Goal: Use online tool/utility: Utilize a website feature to perform a specific function

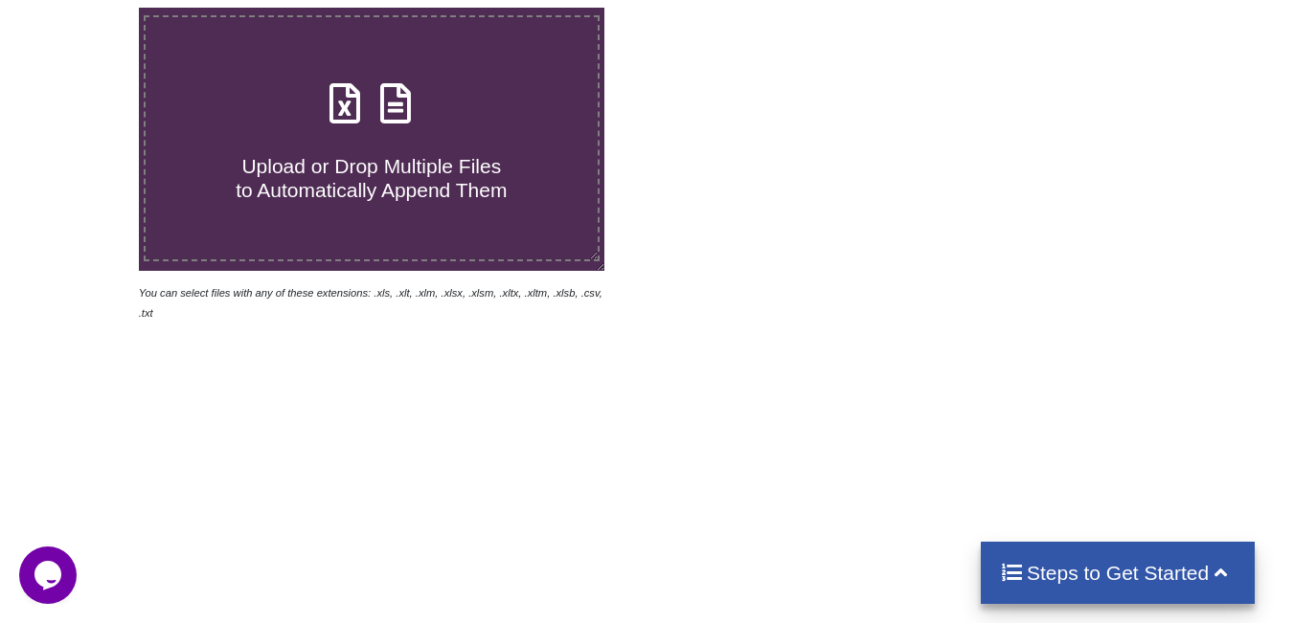
click at [479, 237] on label "Upload or Drop Multiple Files to Automatically Append Them" at bounding box center [372, 138] width 456 height 246
click at [86, 8] on input "Upload or Drop Multiple Files to Automatically Append Them" at bounding box center [86, 8] width 0 height 0
type input "C:\fakepath\mv-report-[DATE]-[DATE] - 2025-10-09T083716.462.csv"
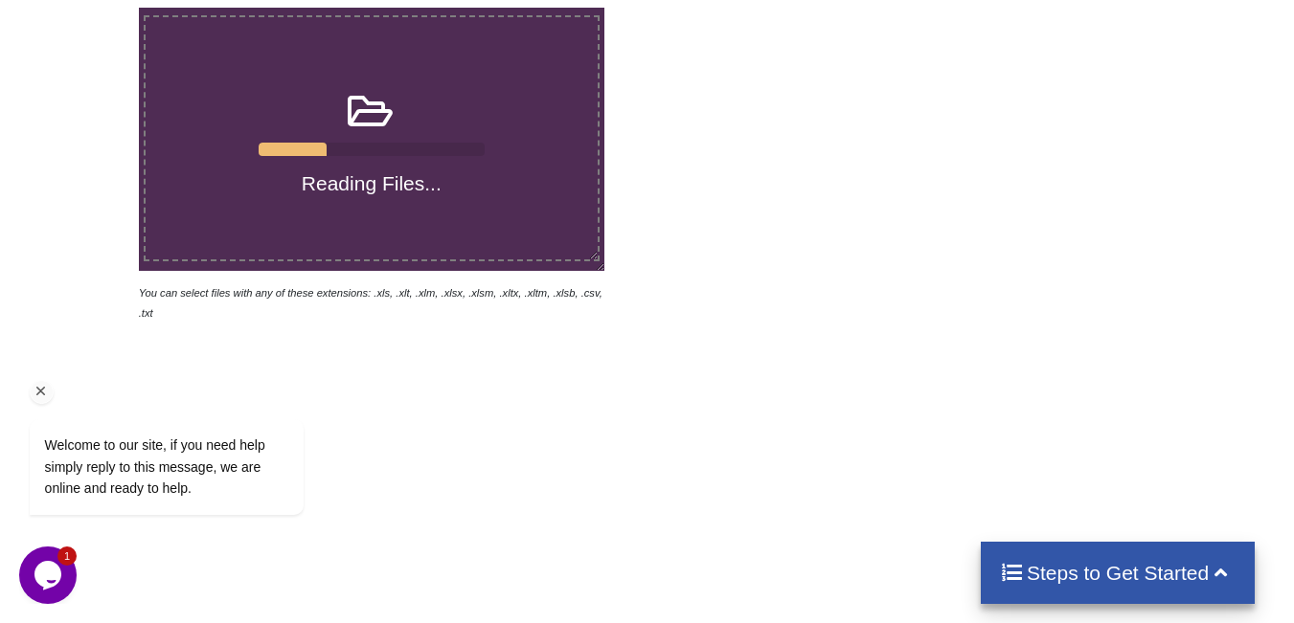
click at [39, 394] on icon "Chat attention grabber" at bounding box center [41, 391] width 17 height 17
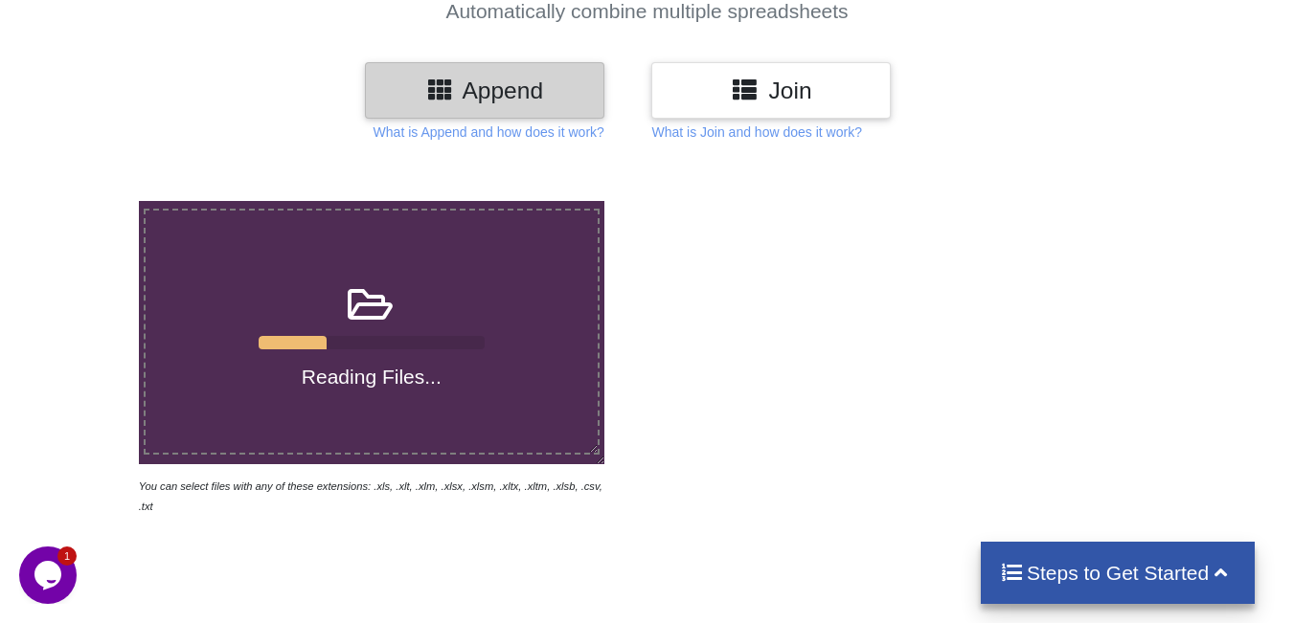
scroll to position [192, 0]
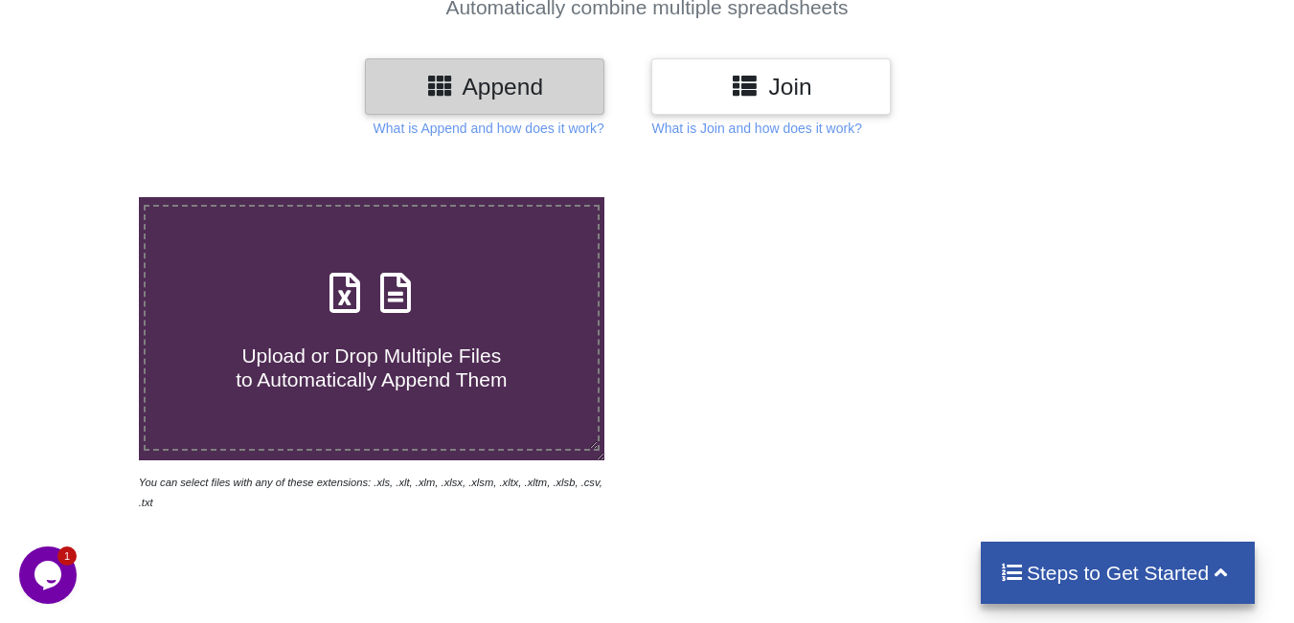
click at [395, 303] on icon at bounding box center [396, 283] width 48 height 40
click at [86, 197] on input "Upload or Drop Multiple Files to Automatically Append Them" at bounding box center [86, 197] width 0 height 0
type input "C:\fakepath\mv-report-[DATE]-[DATE] - 2025-10-09T083716.462.csv"
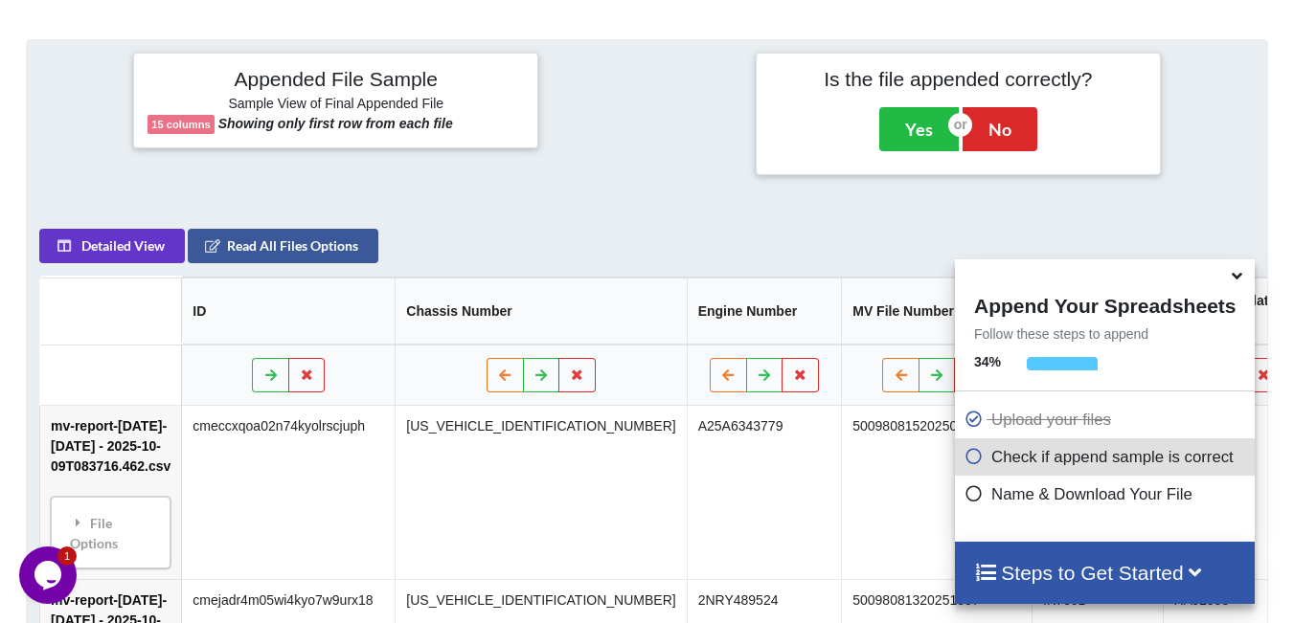
scroll to position [745, 0]
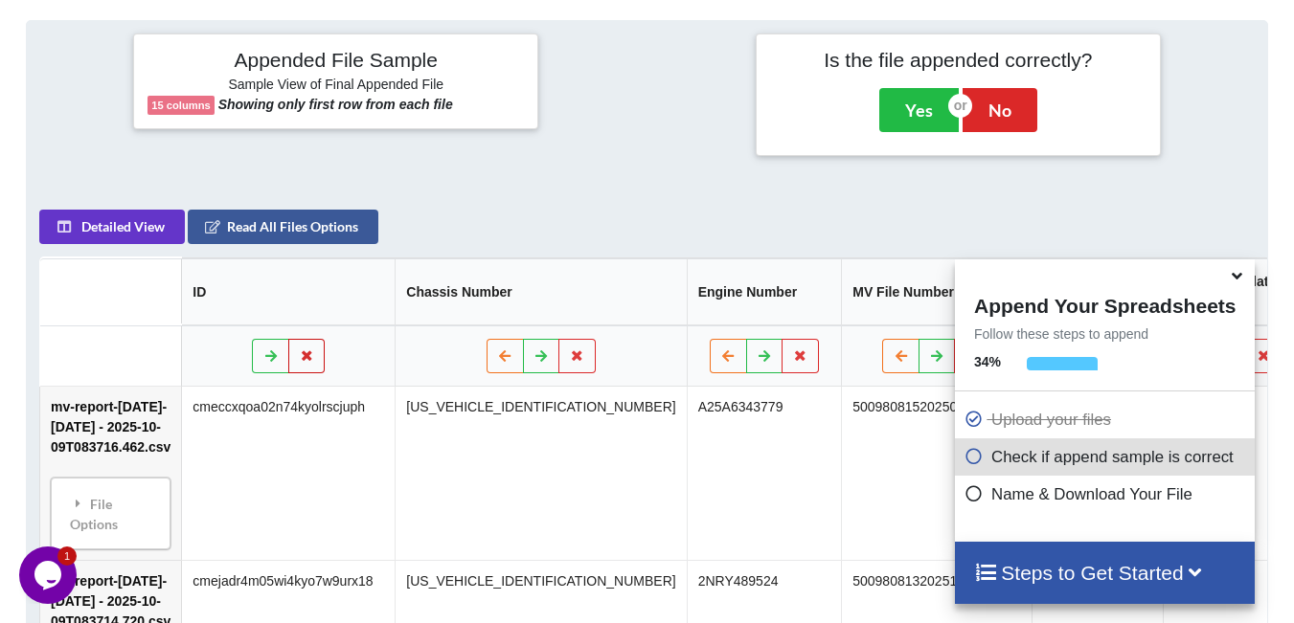
click at [302, 351] on icon at bounding box center [307, 355] width 16 height 11
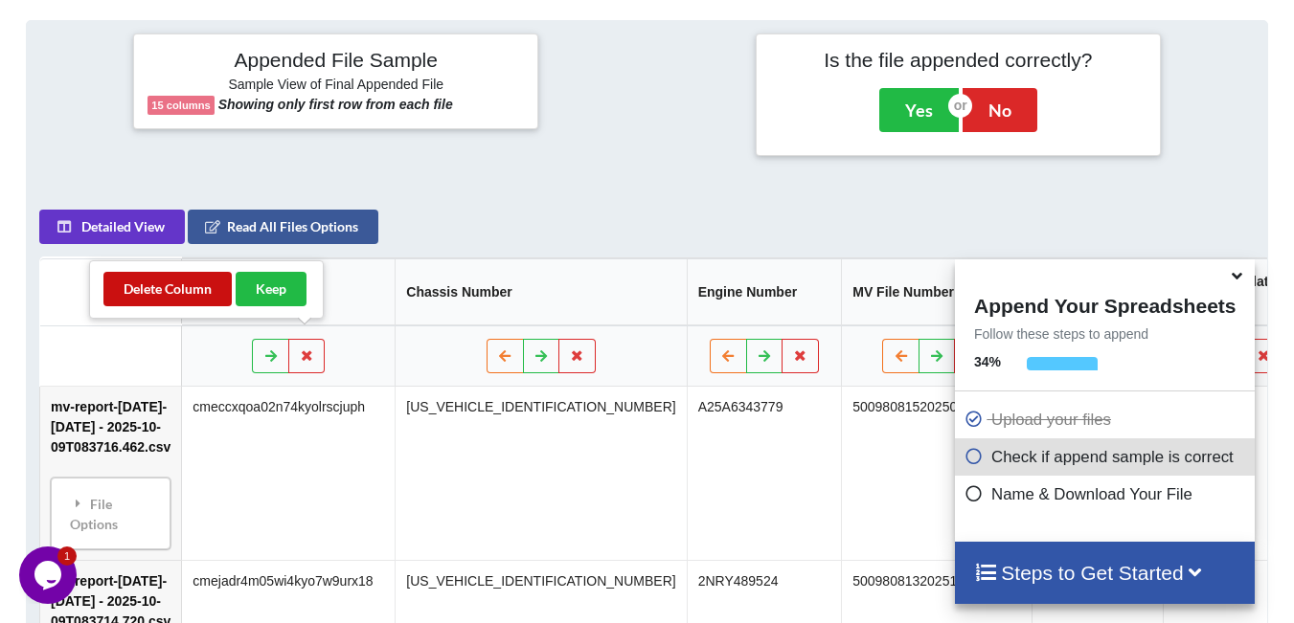
click at [177, 296] on button "Delete Column" at bounding box center [167, 289] width 128 height 34
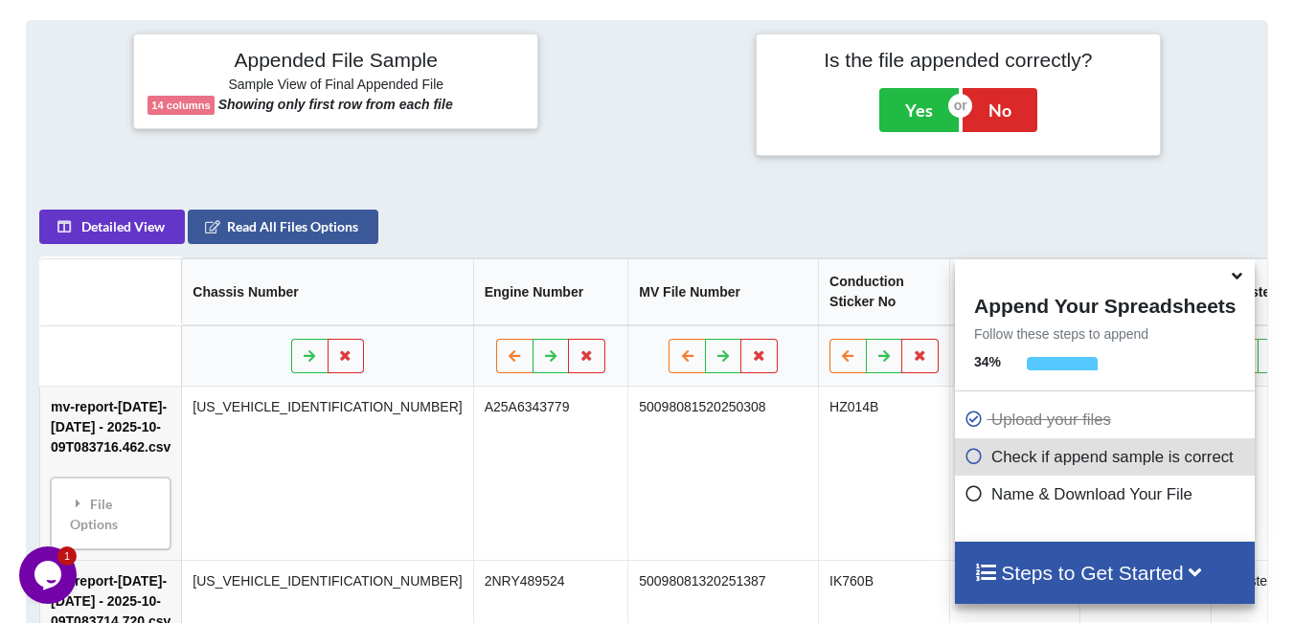
click at [1242, 275] on icon at bounding box center [1237, 272] width 20 height 17
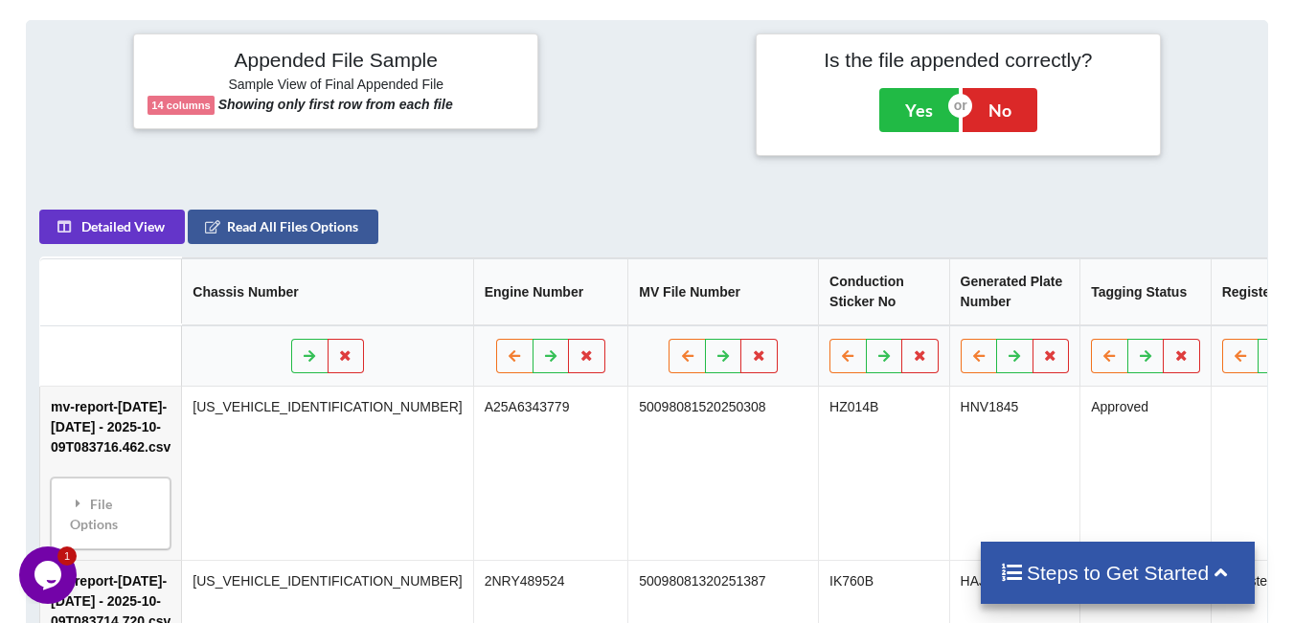
click at [1079, 436] on td "Approved" at bounding box center [1144, 473] width 131 height 173
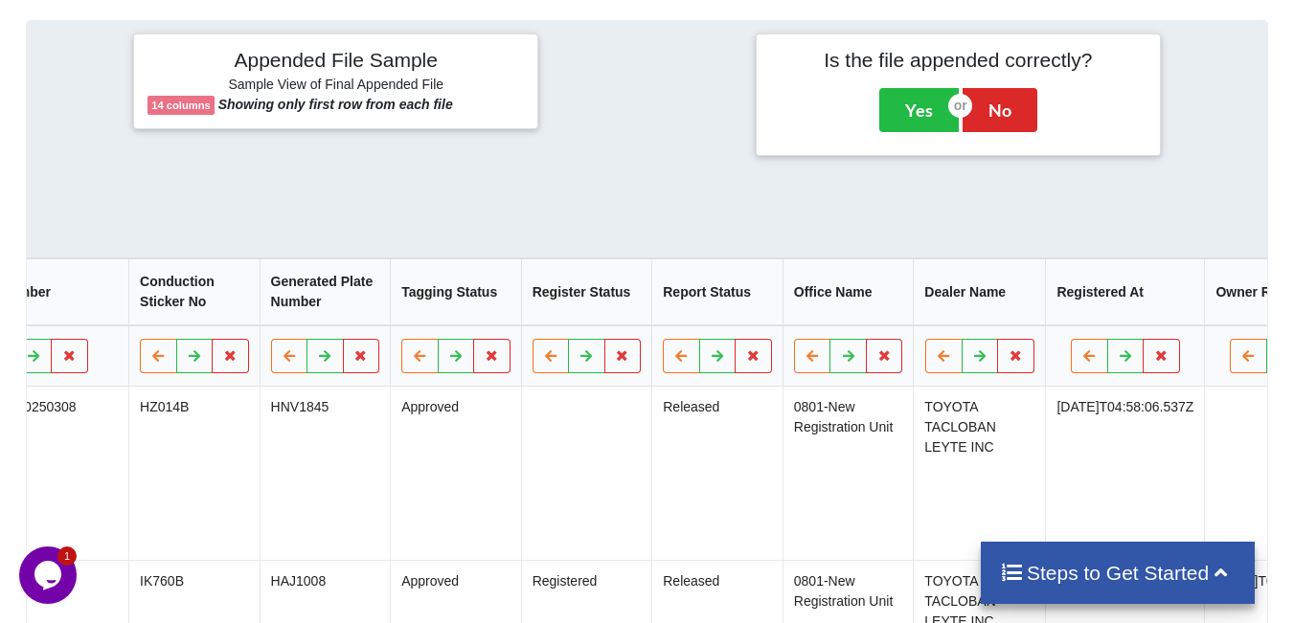
scroll to position [0, 694]
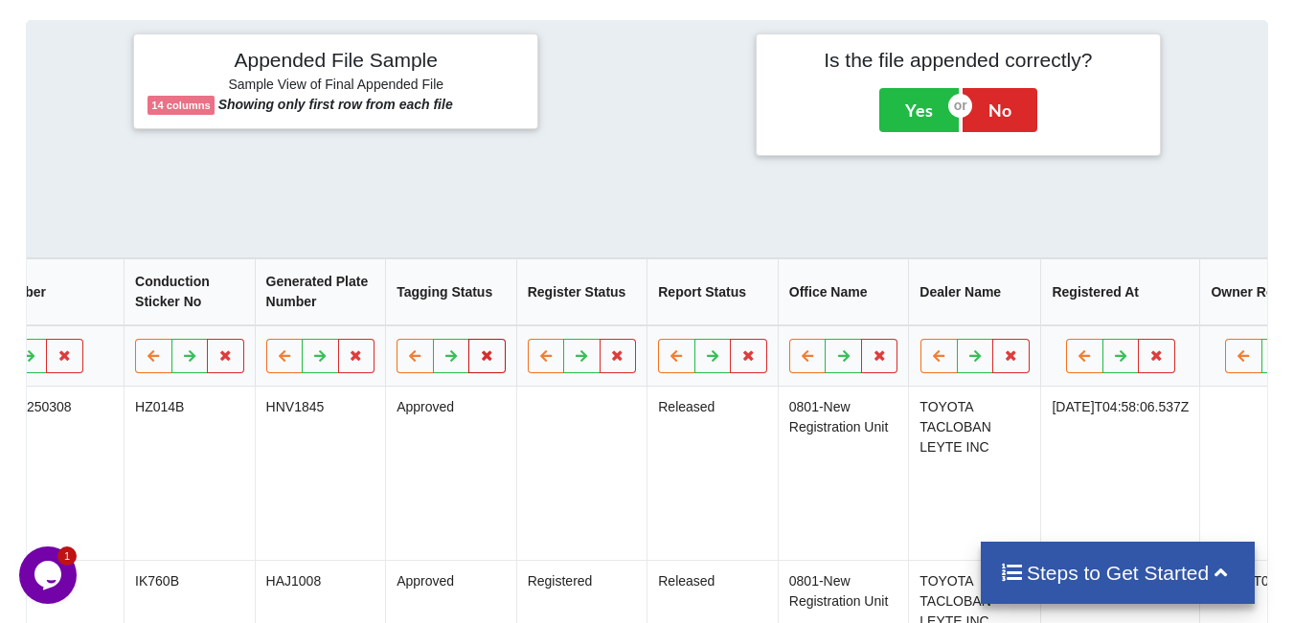
click at [479, 350] on icon at bounding box center [487, 355] width 16 height 11
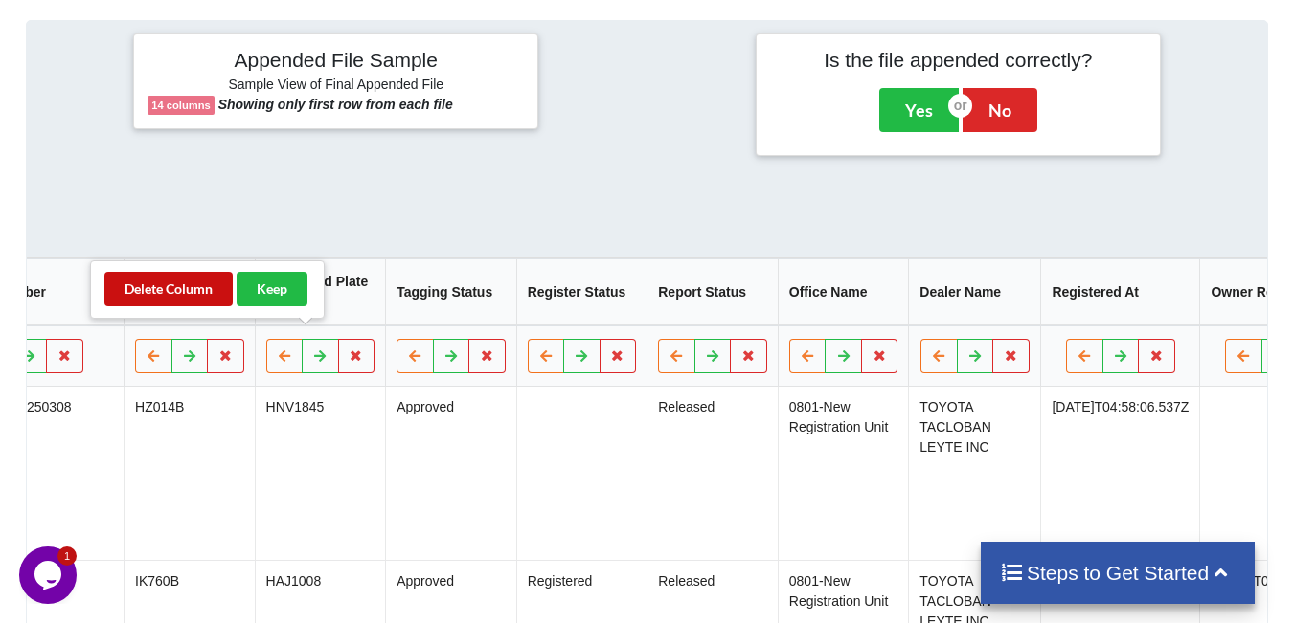
click at [195, 290] on button "Delete Column" at bounding box center [168, 289] width 128 height 34
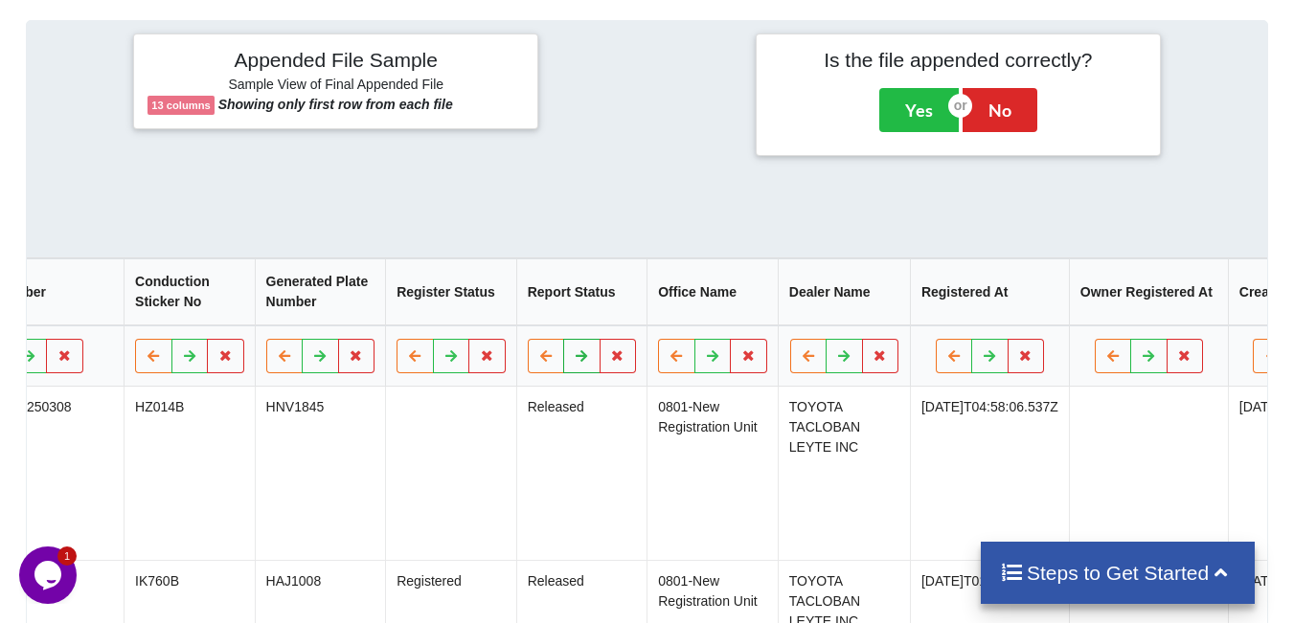
scroll to position [0, 672]
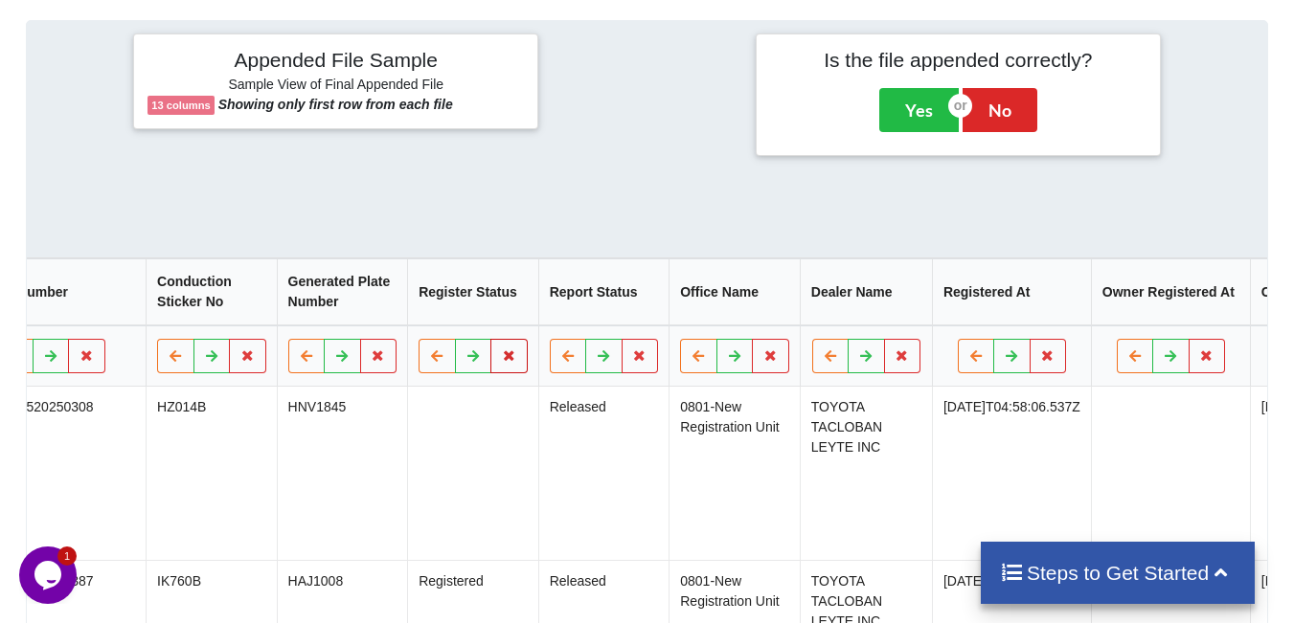
click at [501, 350] on icon at bounding box center [509, 355] width 16 height 11
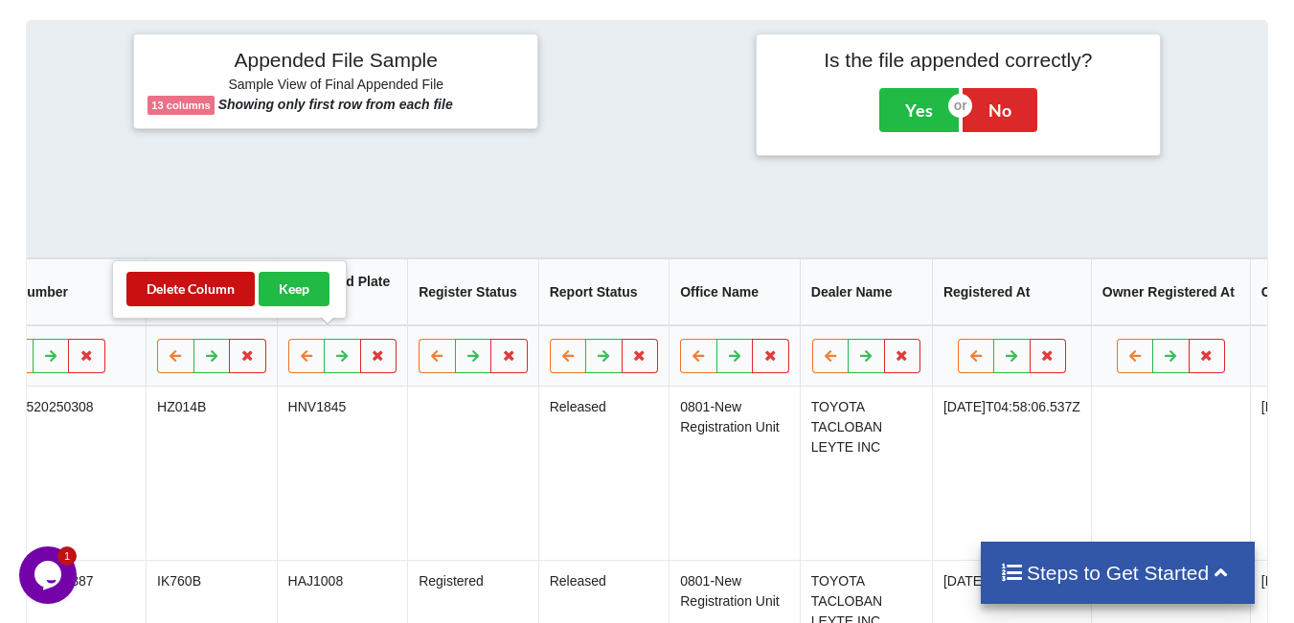
click at [204, 283] on button "Delete Column" at bounding box center [190, 289] width 128 height 34
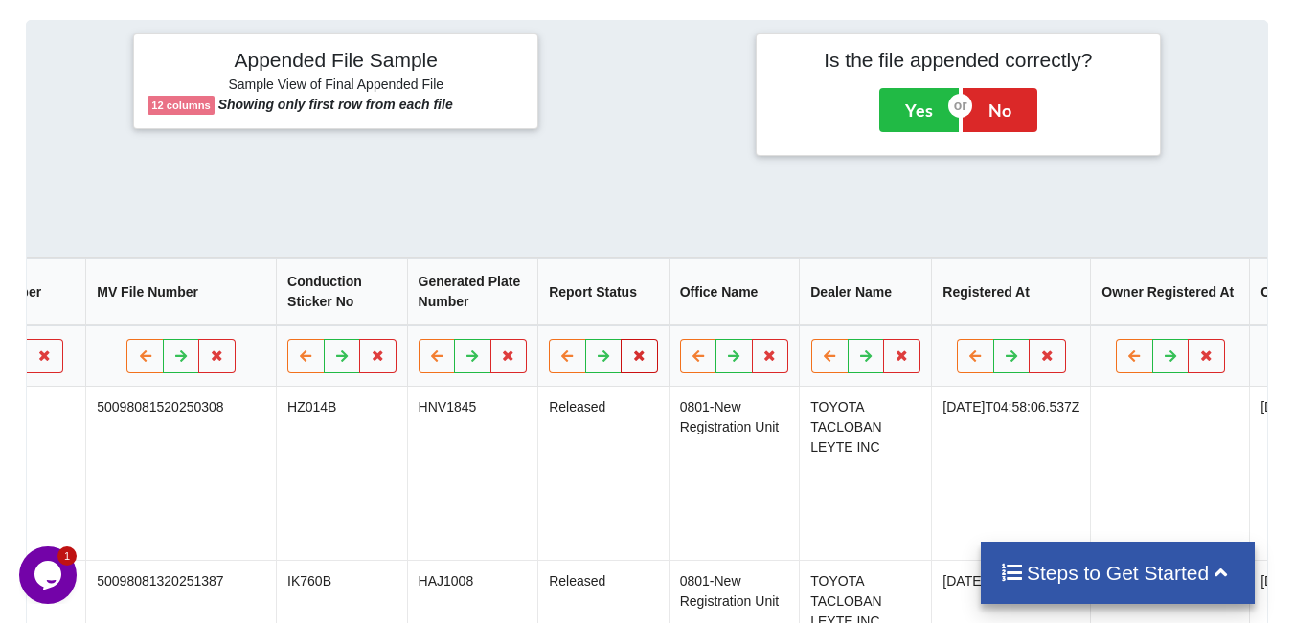
click at [631, 350] on icon at bounding box center [639, 355] width 16 height 11
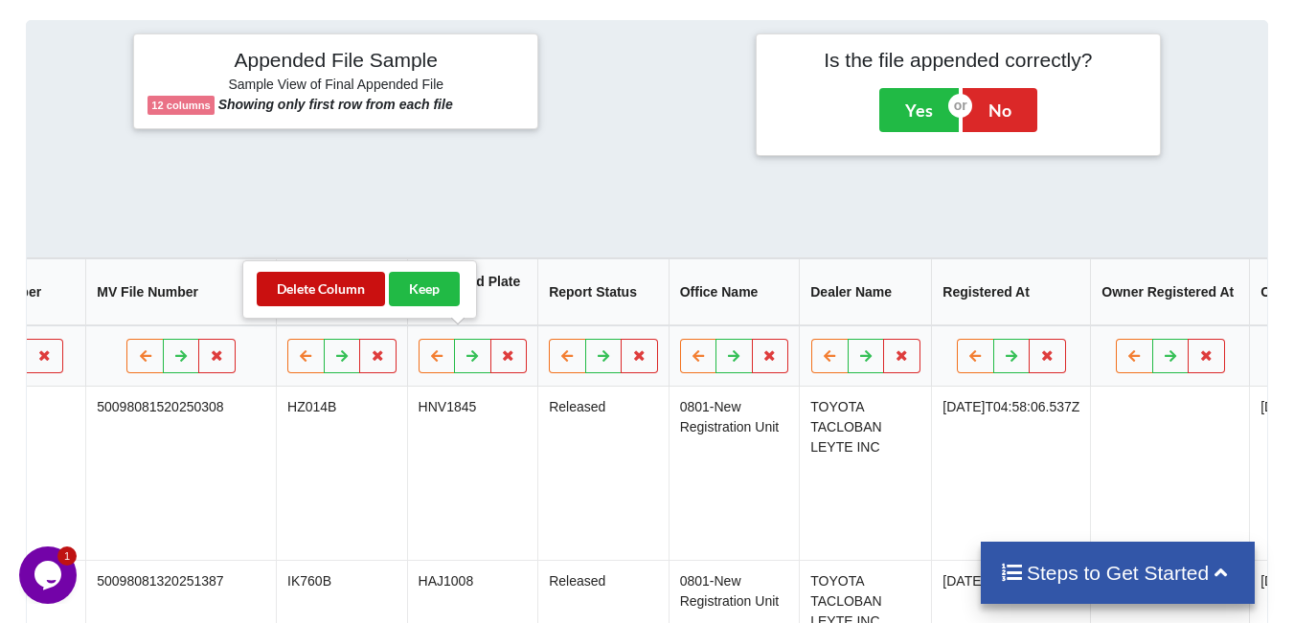
click at [351, 297] on button "Delete Column" at bounding box center [321, 289] width 128 height 34
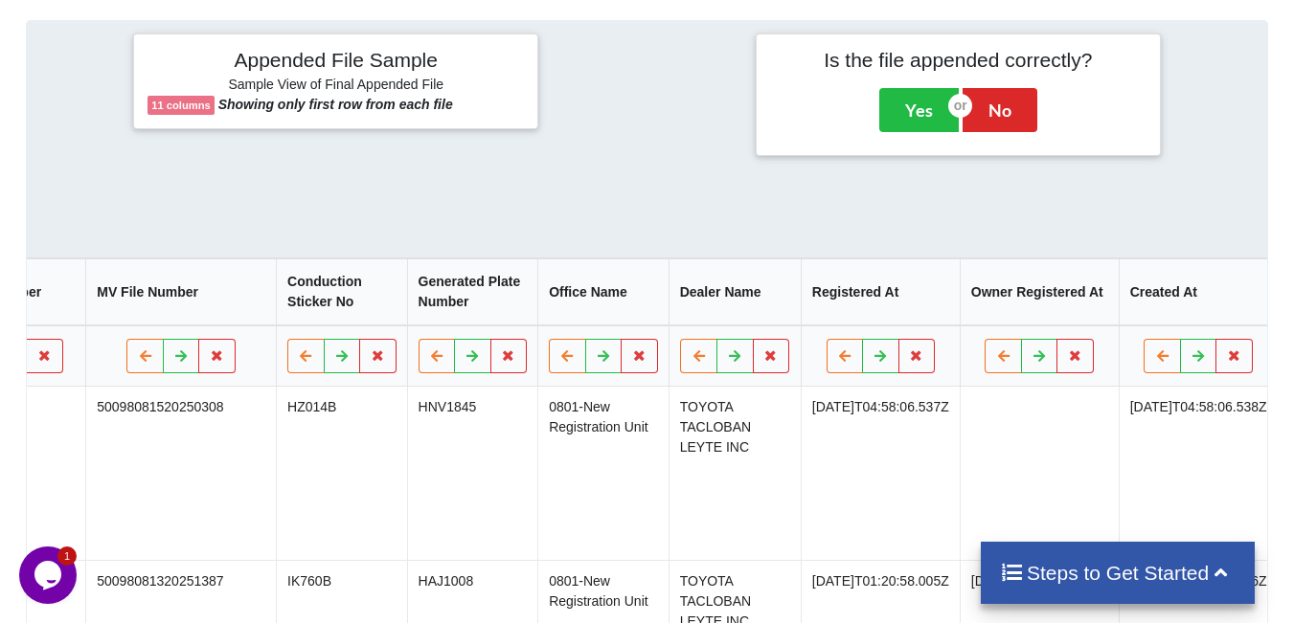
scroll to position [0, 411]
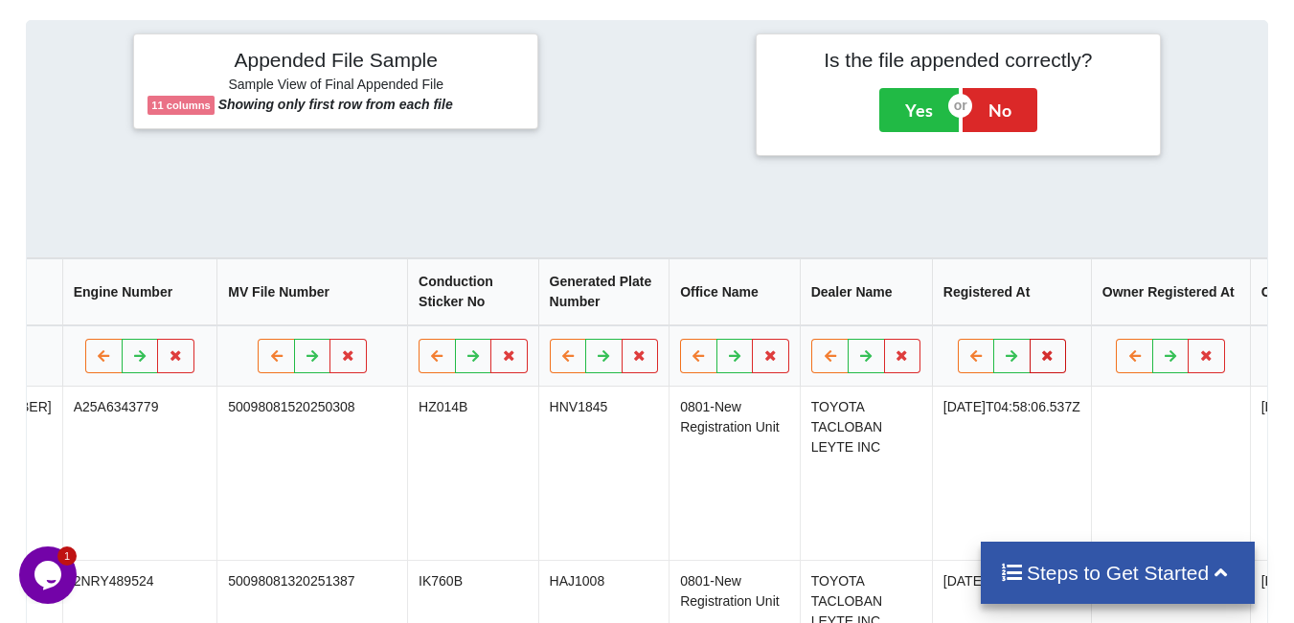
click at [1039, 350] on icon at bounding box center [1047, 355] width 16 height 11
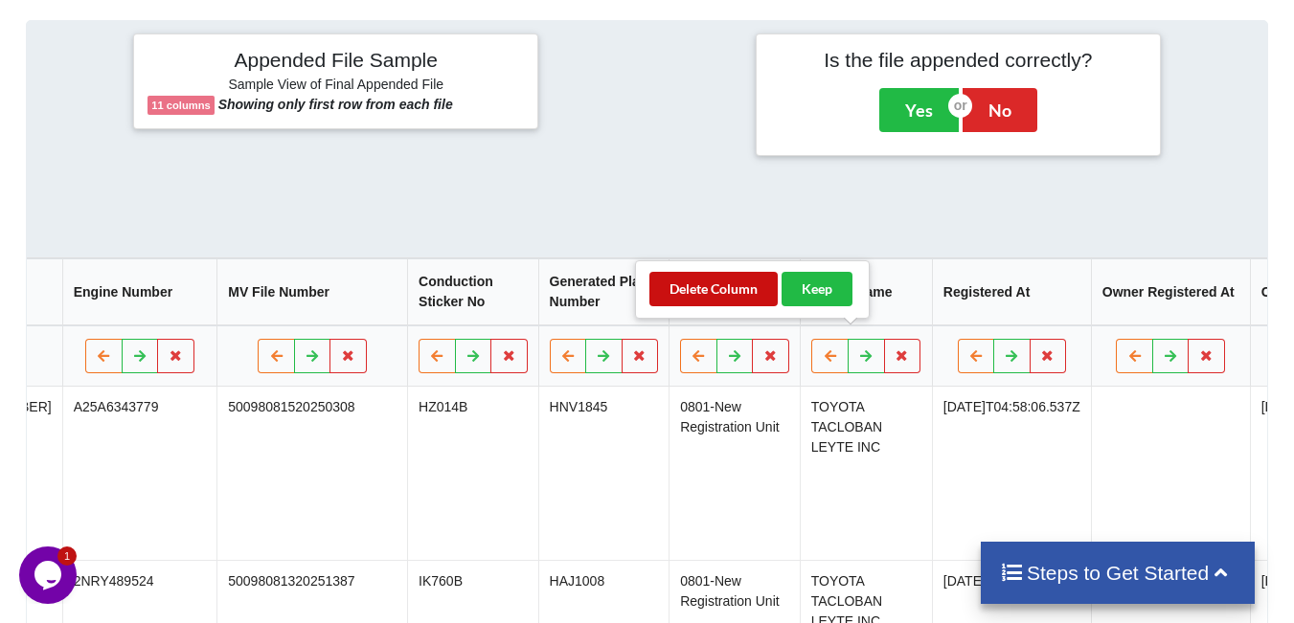
click at [751, 297] on button "Delete Column" at bounding box center [713, 289] width 128 height 34
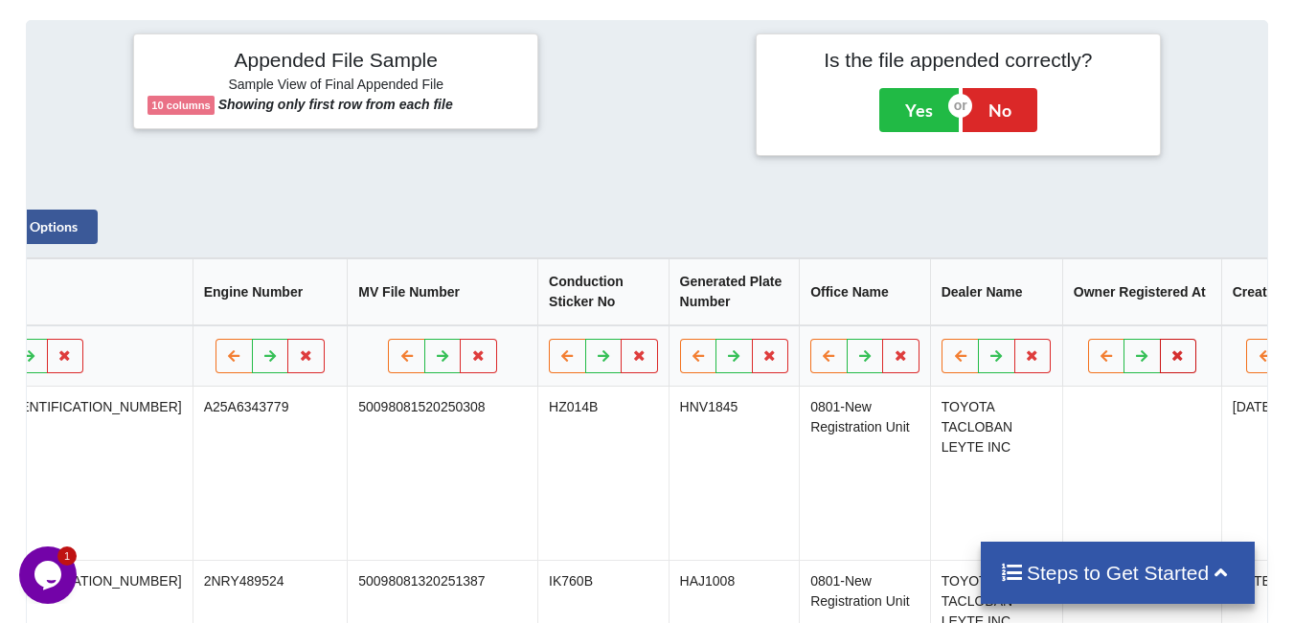
click at [1169, 350] on icon at bounding box center [1177, 355] width 16 height 11
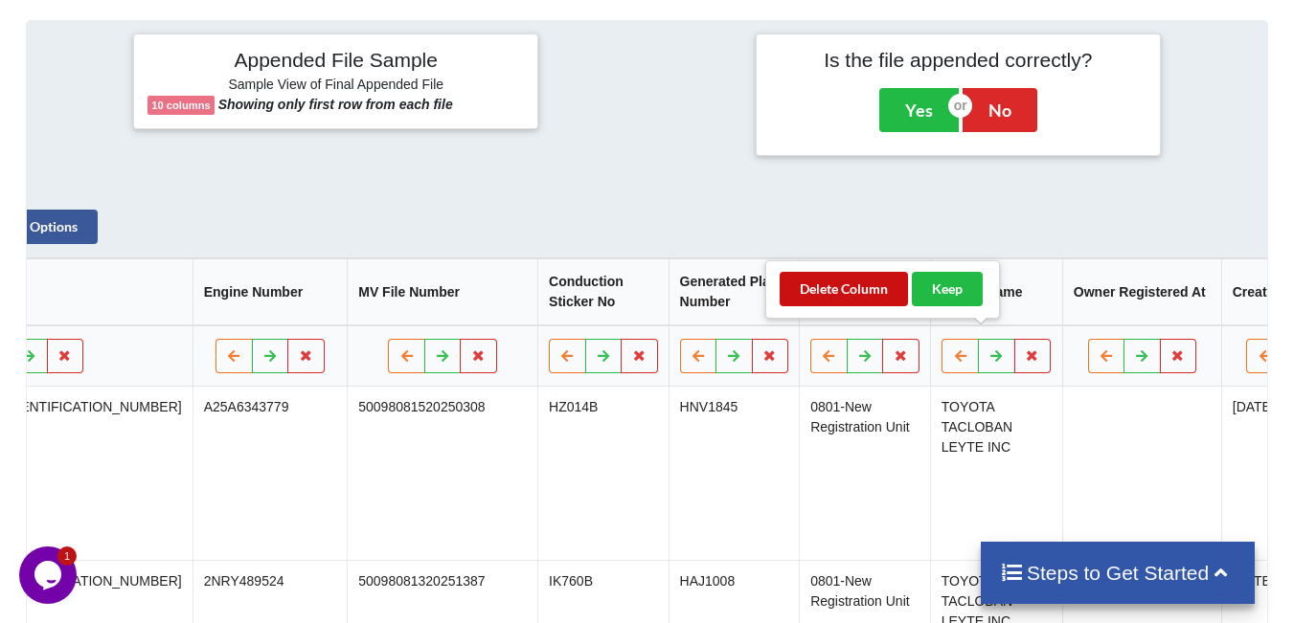
click at [886, 292] on button "Delete Column" at bounding box center [844, 289] width 128 height 34
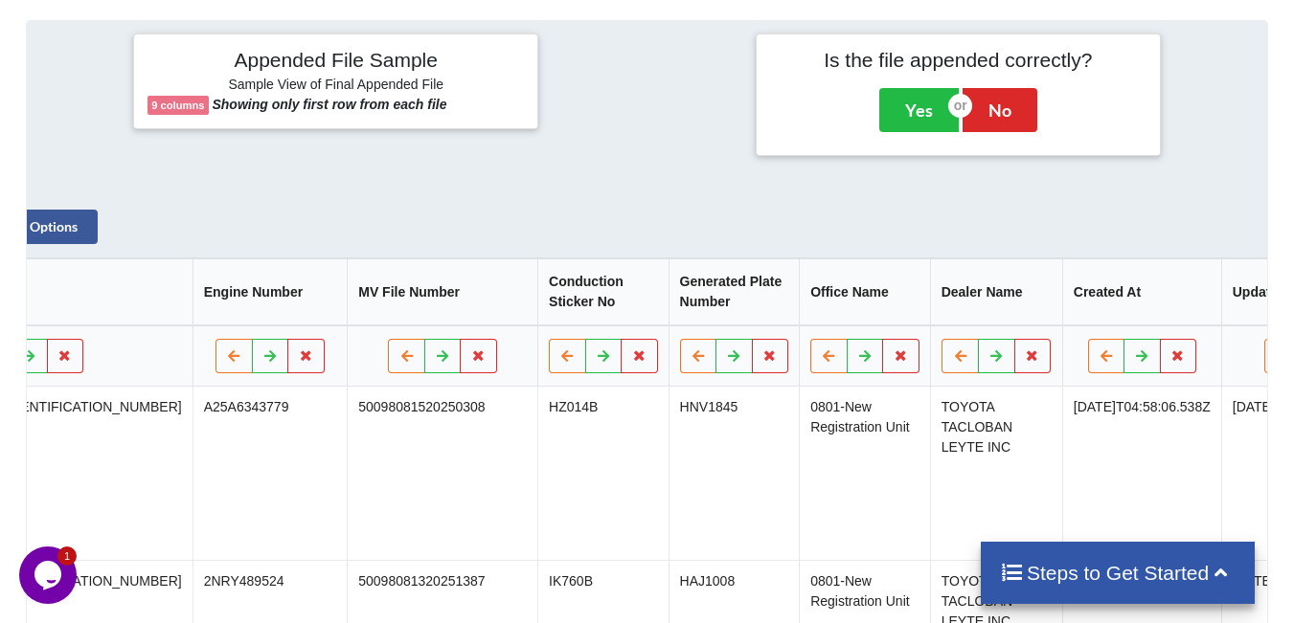
scroll to position [0, 149]
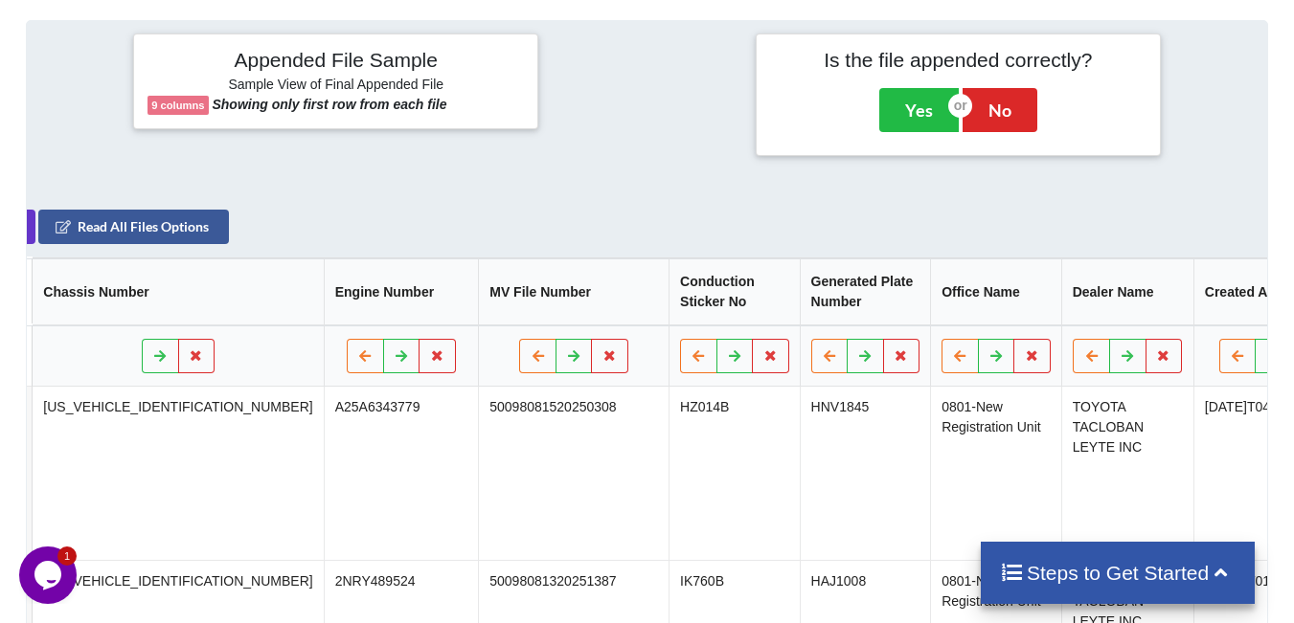
click at [1293, 350] on icon at bounding box center [1308, 355] width 16 height 11
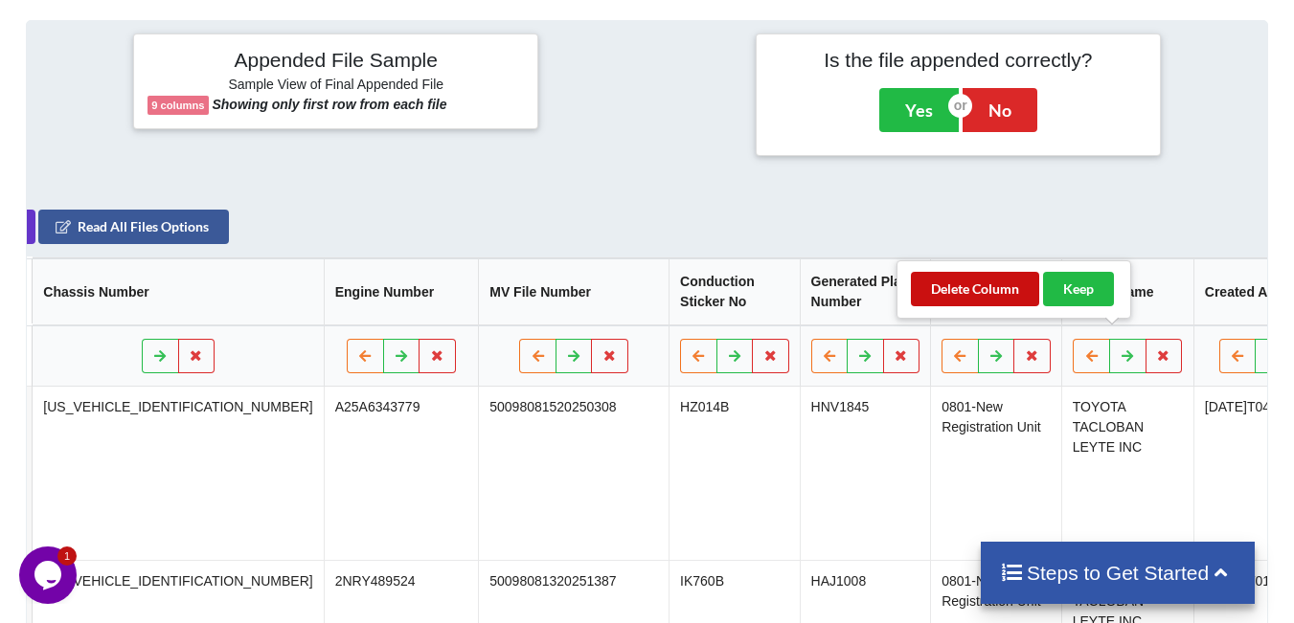
click at [990, 296] on button "Delete Column" at bounding box center [975, 289] width 128 height 34
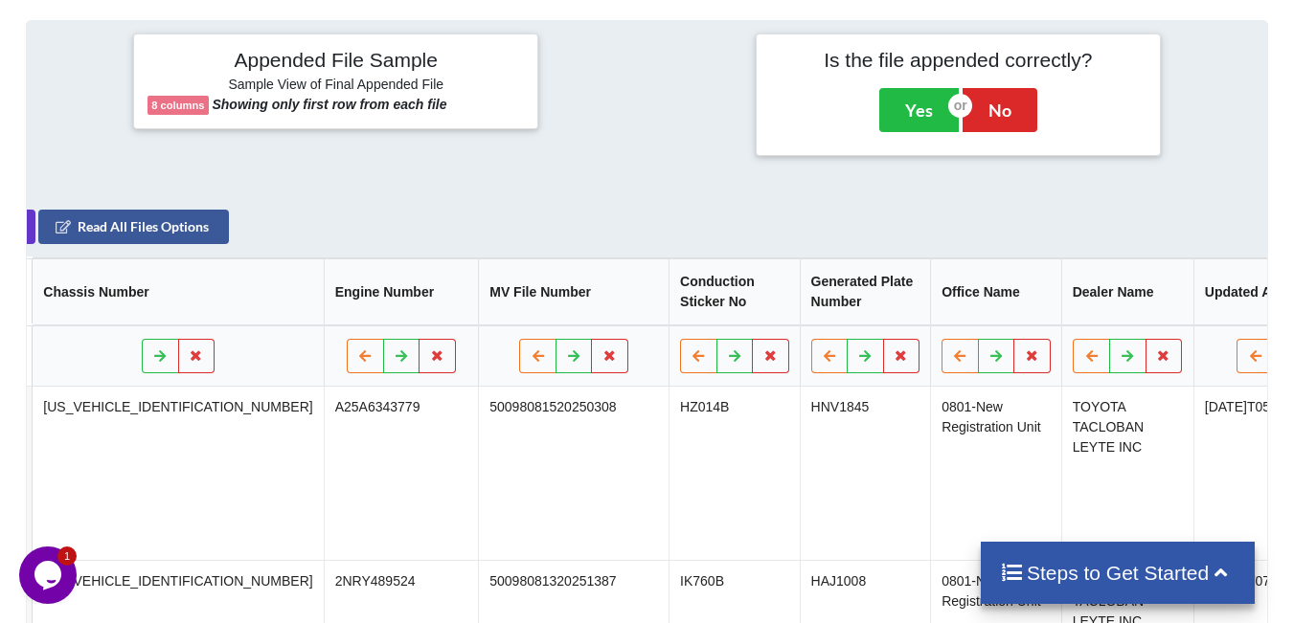
scroll to position [0, 19]
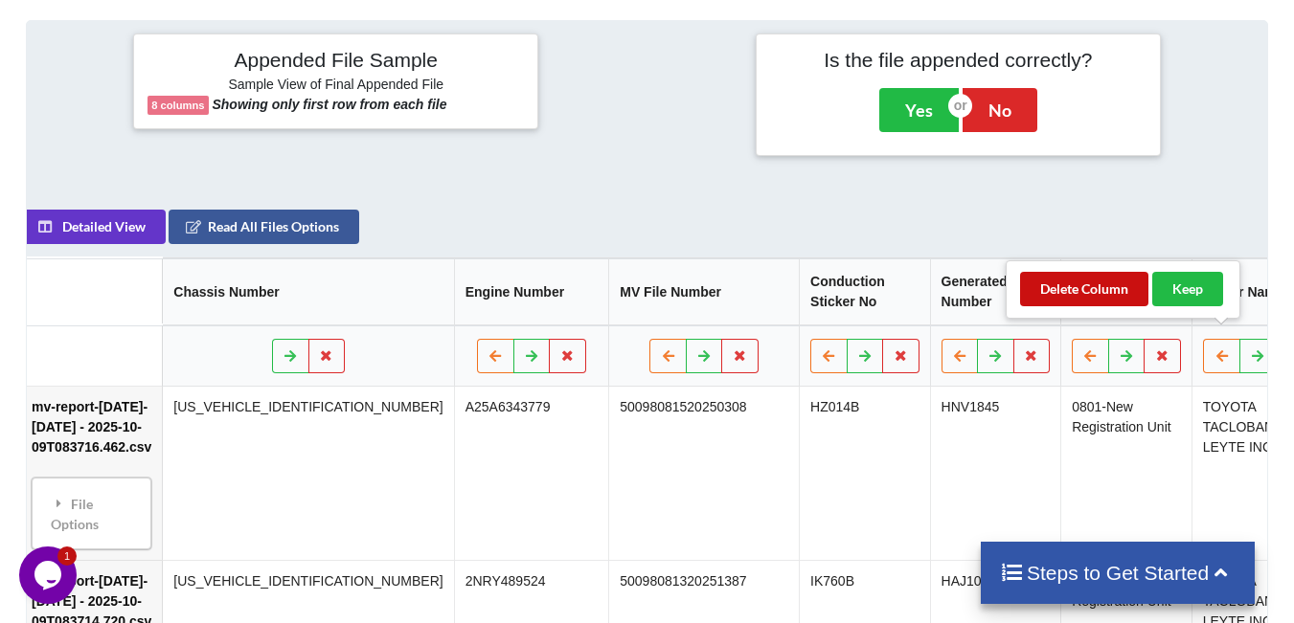
click at [1057, 295] on button "Delete Column" at bounding box center [1084, 289] width 128 height 34
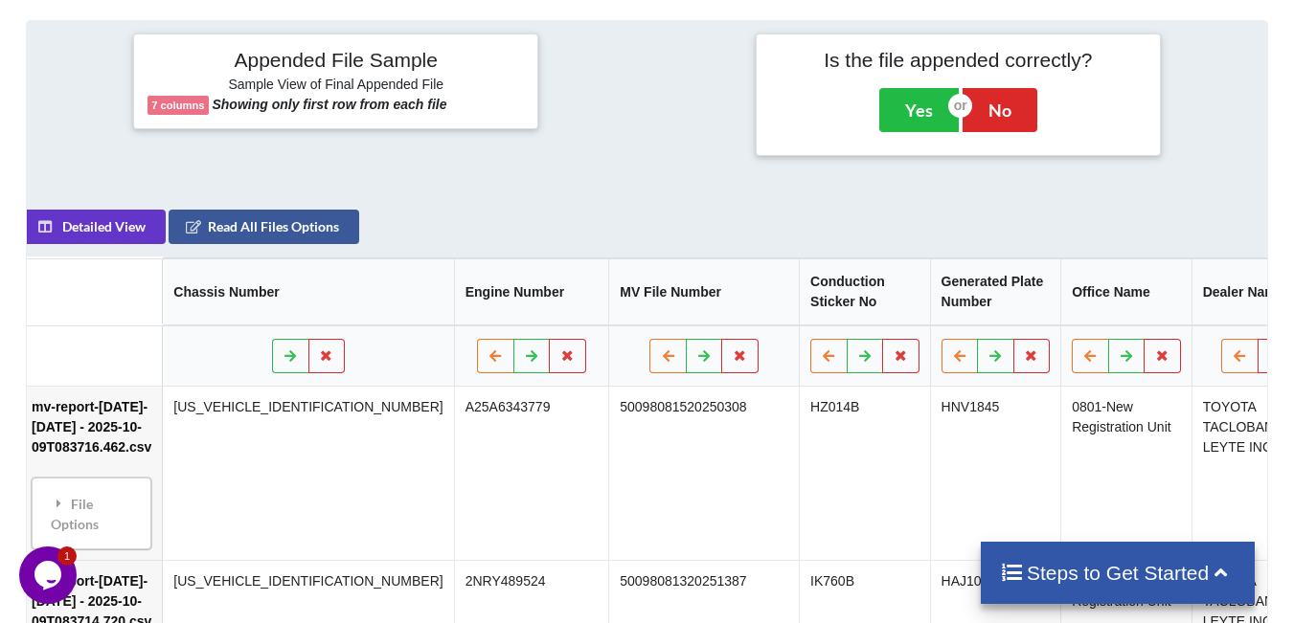
scroll to position [0, 0]
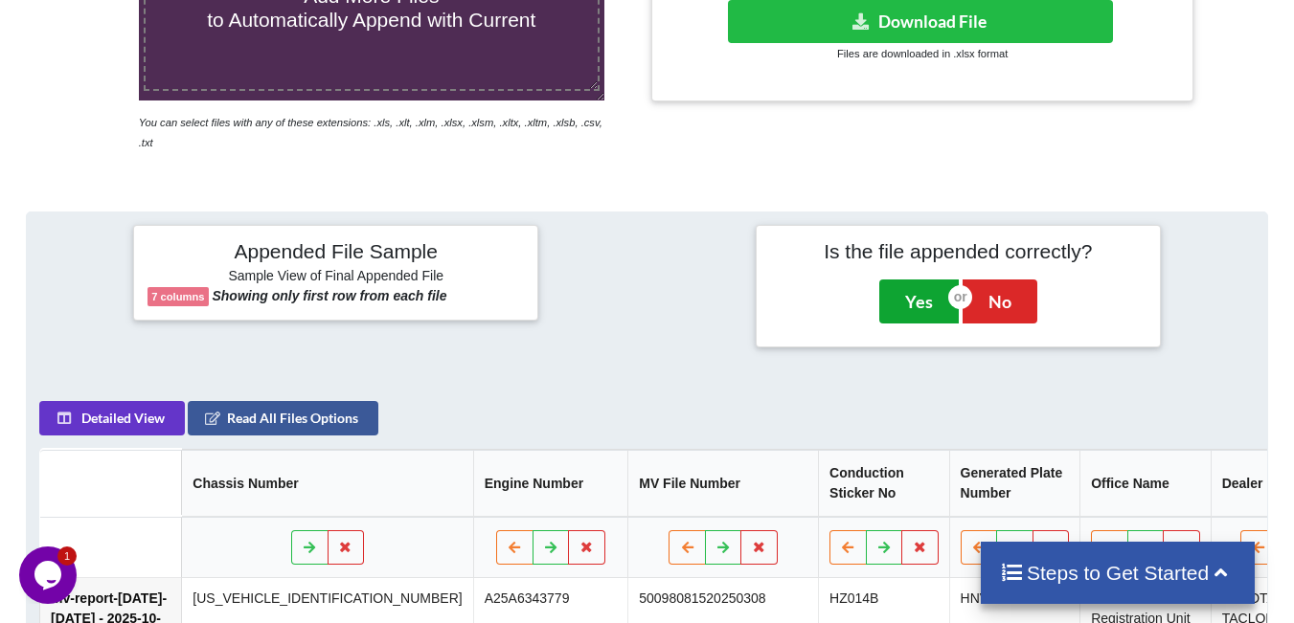
click at [926, 288] on button "Yes" at bounding box center [918, 302] width 79 height 44
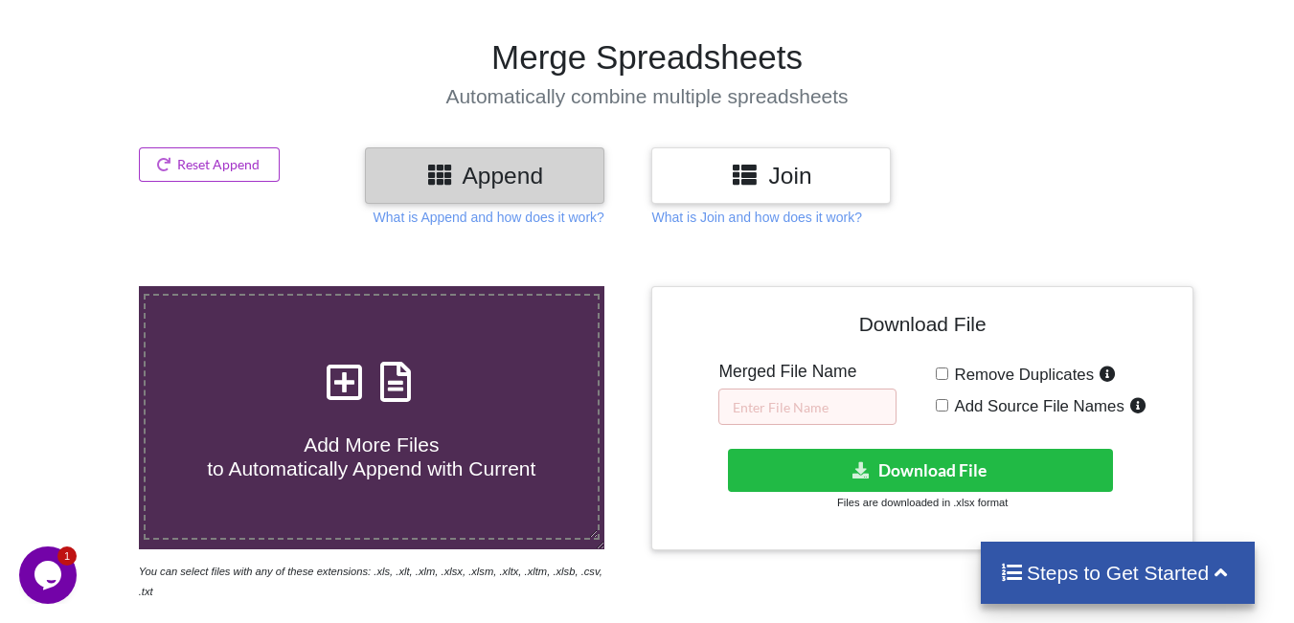
scroll to position [103, 0]
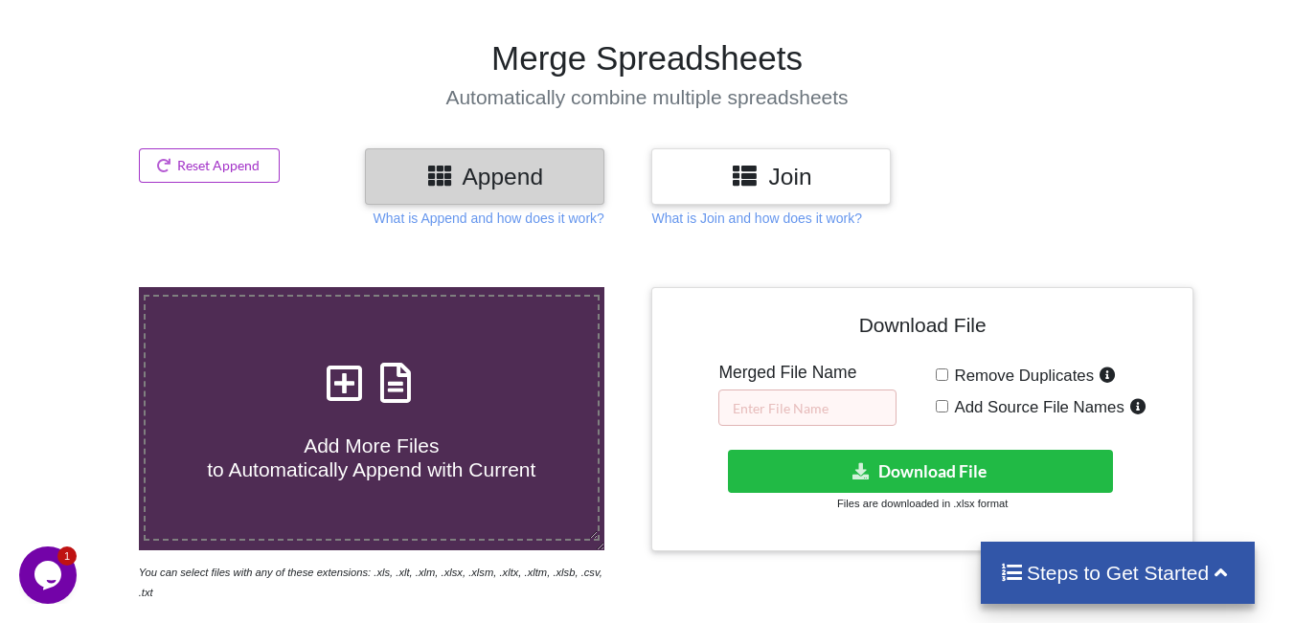
click at [941, 370] on input "Remove Duplicates" at bounding box center [942, 375] width 12 height 12
checkbox input "true"
click at [787, 401] on input "text" at bounding box center [807, 408] width 178 height 36
type input "1"
type input "p"
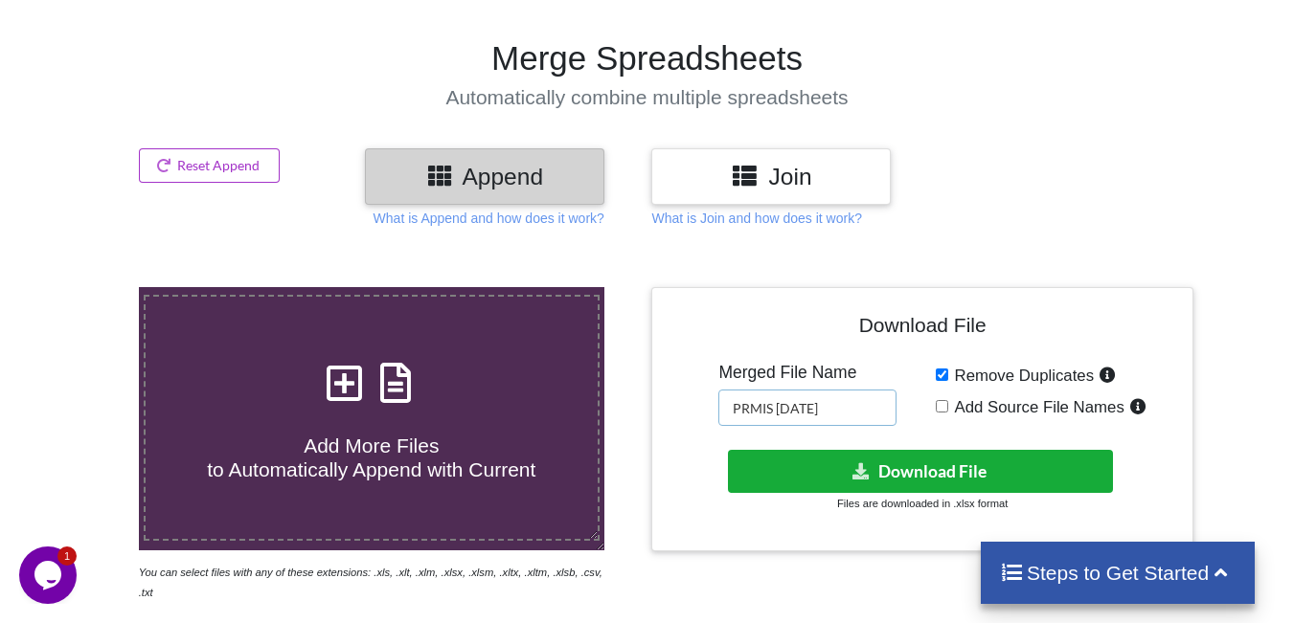
type input "PRMIS [DATE]"
click at [990, 463] on button "Download File" at bounding box center [920, 471] width 385 height 43
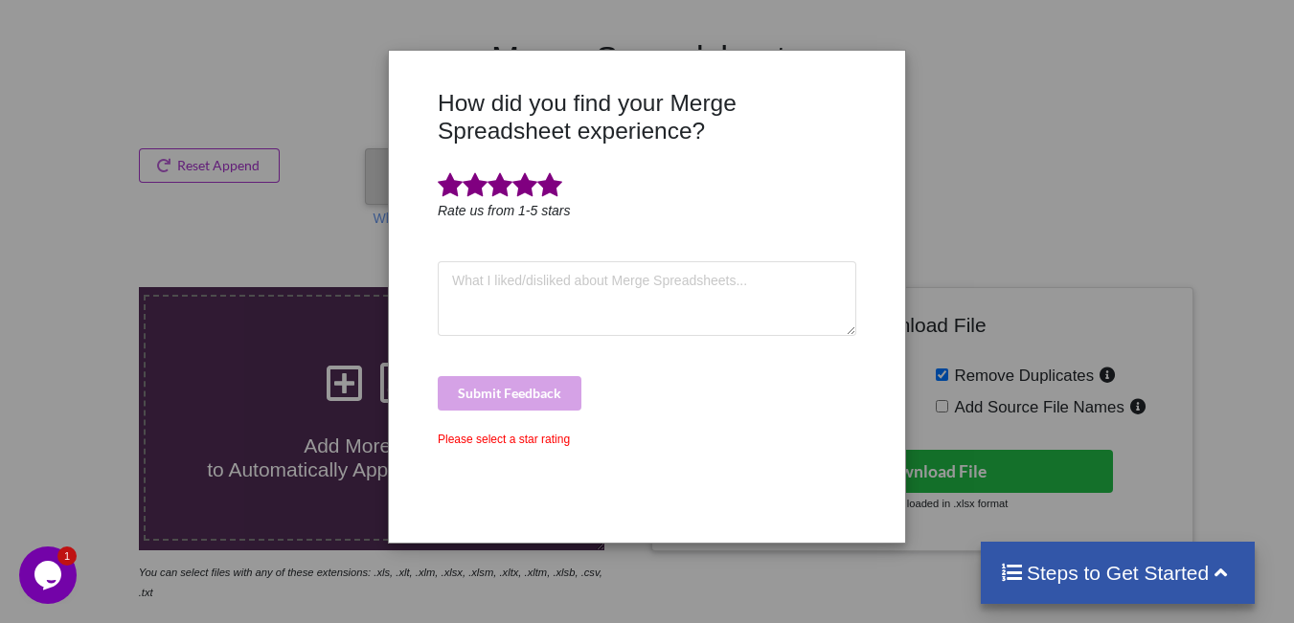
click at [561, 186] on span at bounding box center [549, 185] width 25 height 27
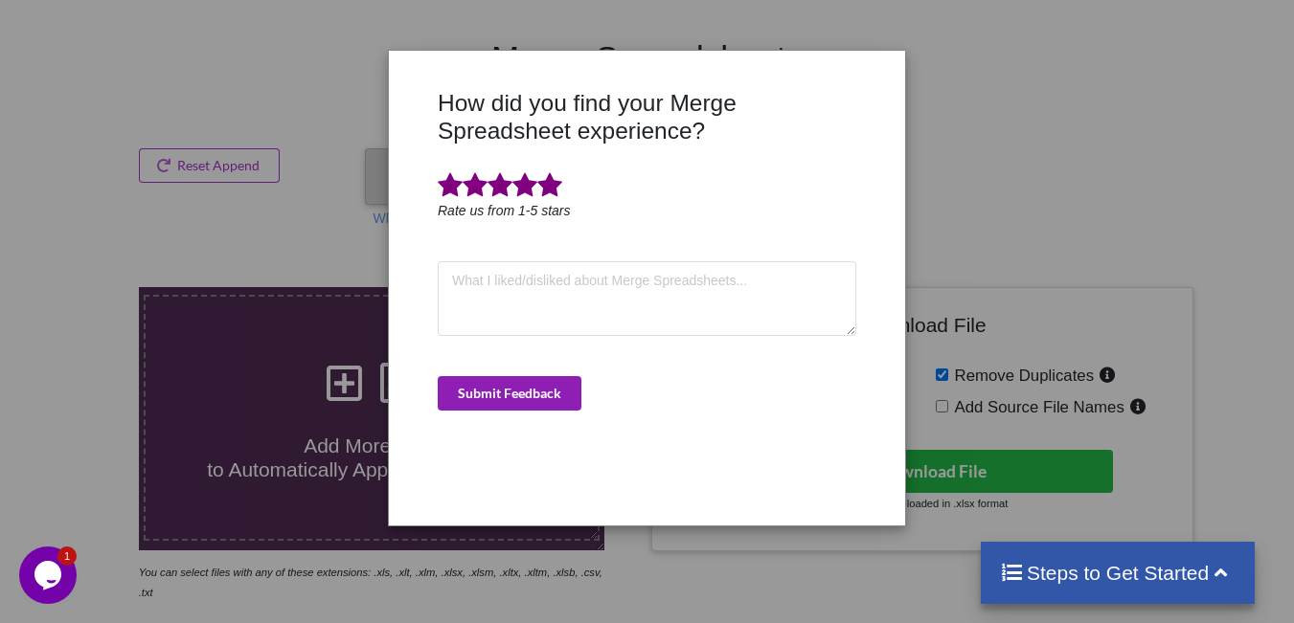
click at [533, 380] on button "Submit Feedback" at bounding box center [510, 393] width 144 height 34
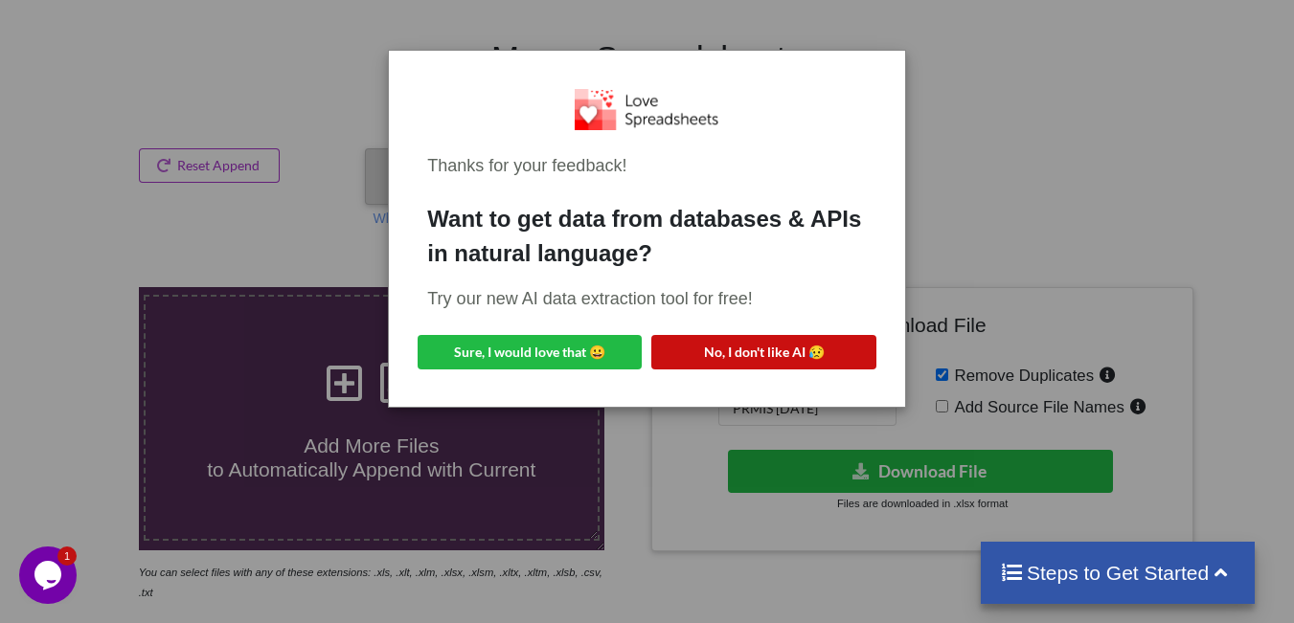
click at [712, 352] on button "No, I don't like AI 😥" at bounding box center [763, 352] width 224 height 34
